Goal: Check status

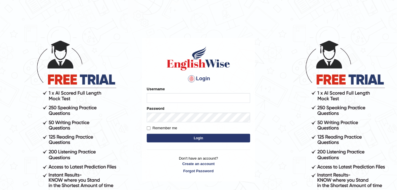
type input "alexa_"
click at [172, 139] on button "Login" at bounding box center [198, 138] width 103 height 9
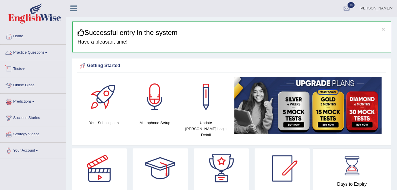
click at [34, 53] on link "Practice Questions" at bounding box center [32, 52] width 65 height 14
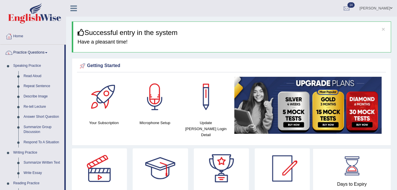
click at [35, 49] on link "Practice Questions" at bounding box center [32, 52] width 64 height 14
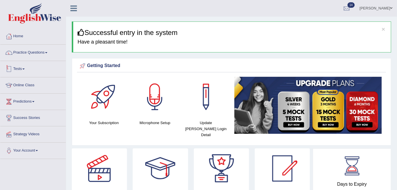
click at [25, 67] on link "Tests" at bounding box center [32, 68] width 65 height 14
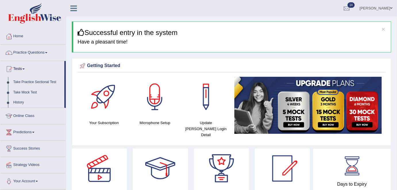
click at [15, 105] on link "History" at bounding box center [38, 103] width 54 height 10
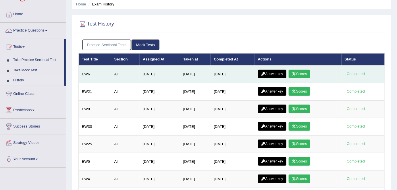
click at [302, 71] on link "Scores" at bounding box center [298, 74] width 21 height 9
